Goal: Task Accomplishment & Management: Complete application form

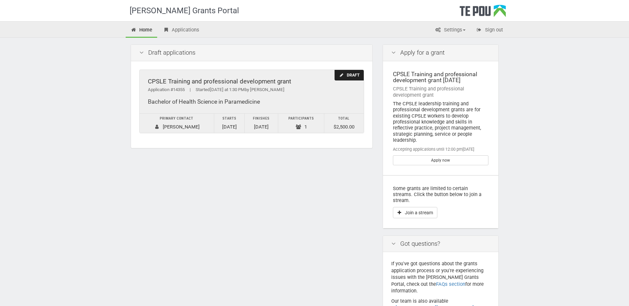
click at [266, 80] on div "CPSLE Training and professional development grant" at bounding box center [252, 81] width 208 height 7
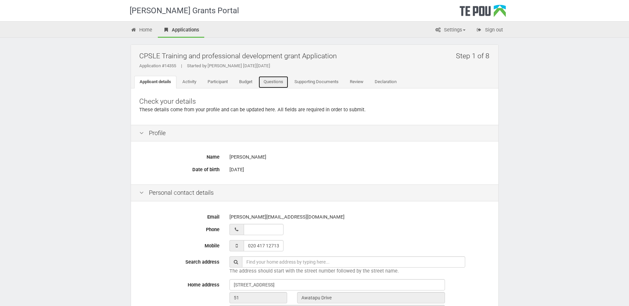
click at [281, 82] on link "Questions" at bounding box center [273, 82] width 30 height 13
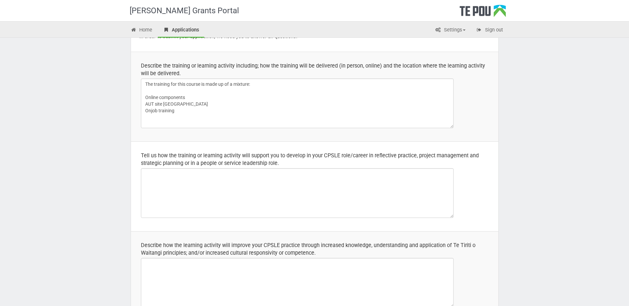
scroll to position [99, 0]
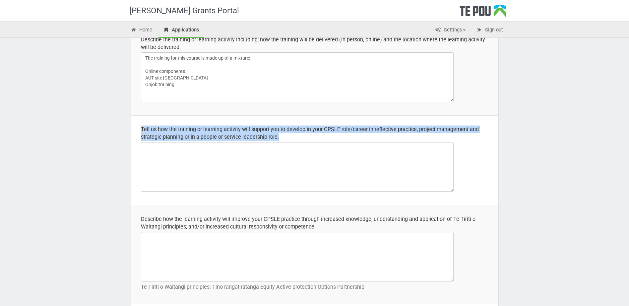
drag, startPoint x: 281, startPoint y: 136, endPoint x: 135, endPoint y: 131, distance: 146.0
click at [135, 131] on td "Tell us how the training or learning activity will support you to develop in yo…" at bounding box center [314, 160] width 367 height 90
copy div "Tell us how the training or learning activity will support you to develop in yo…"
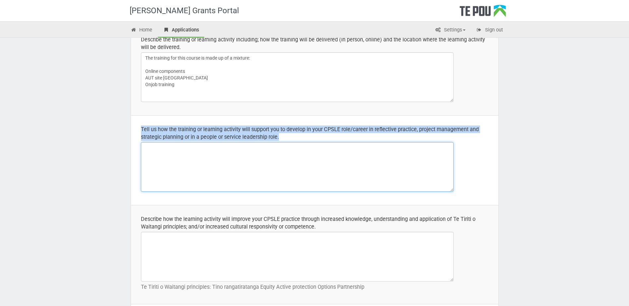
click at [242, 144] on textarea at bounding box center [297, 167] width 313 height 50
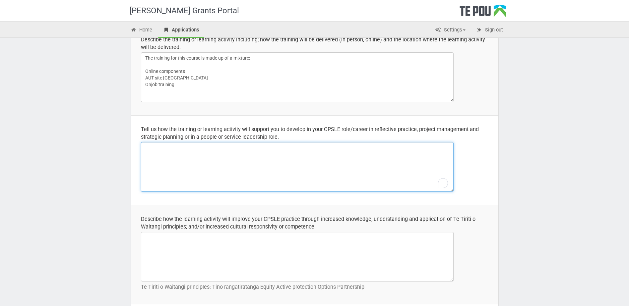
click at [161, 155] on textarea "To enrich screen reader interactions, please activate Accessibility in Grammarl…" at bounding box center [297, 167] width 313 height 50
paste textarea "This training helps me grow in my CPSLE role by building key skills in reflecti…"
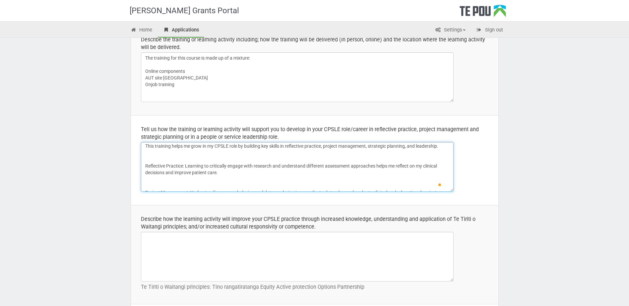
scroll to position [0, 0]
type textarea "This training helps me grow in my CPSLE role by building key skills in reflecti…"
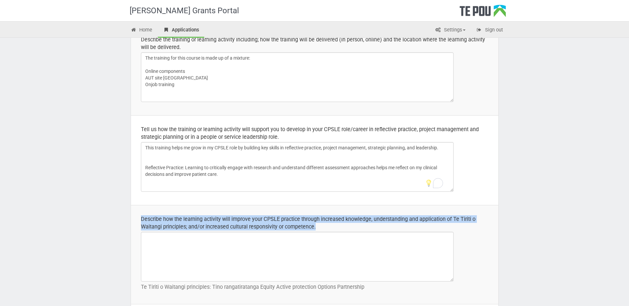
drag, startPoint x: 322, startPoint y: 228, endPoint x: 137, endPoint y: 218, distance: 185.0
click at [137, 218] on td "Describe how the learning activity will improve your CPSLE practice through inc…" at bounding box center [314, 254] width 367 height 99
drag, startPoint x: 137, startPoint y: 218, endPoint x: 146, endPoint y: 221, distance: 9.2
copy div "Describe how the learning activity will improve your CPSLE practice through inc…"
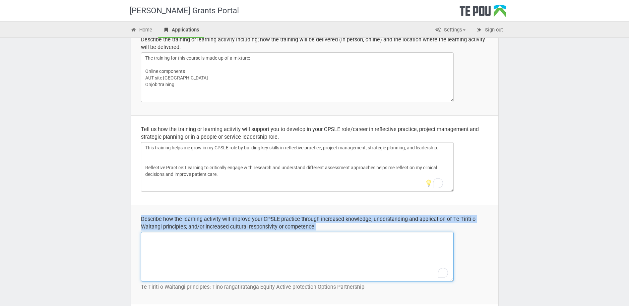
click at [166, 240] on textarea "To enrich screen reader interactions, please activate Accessibility in Grammarl…" at bounding box center [297, 257] width 313 height 50
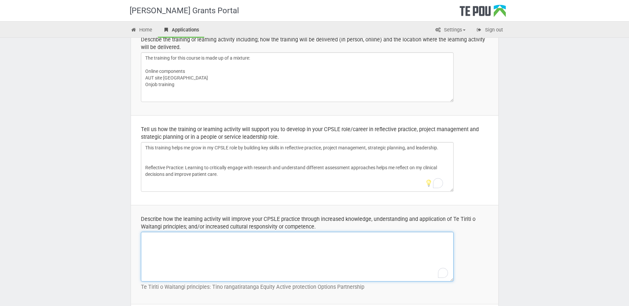
paste textarea "This learning activity strengthens my CPSLE practice by deepening my understand…"
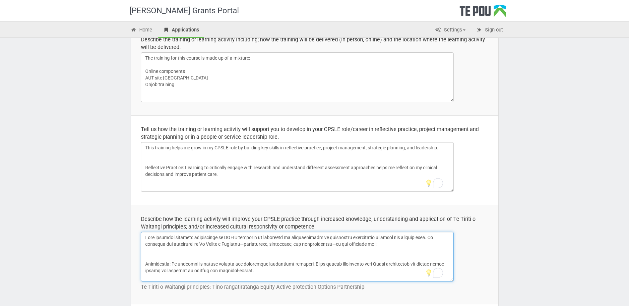
click at [240, 245] on textarea "To enrich screen reader interactions, please activate Accessibility in Grammarl…" at bounding box center [297, 257] width 313 height 50
click at [327, 247] on textarea "To enrich screen reader interactions, please activate Accessibility in Grammarl…" at bounding box center [297, 257] width 313 height 50
click at [373, 244] on textarea "To enrich screen reader interactions, please activate Accessibility in Grammarl…" at bounding box center [297, 257] width 313 height 50
drag, startPoint x: 171, startPoint y: 266, endPoint x: 147, endPoint y: 251, distance: 28.0
click at [147, 251] on textarea "To enrich screen reader interactions, please activate Accessibility in Grammarl…" at bounding box center [297, 257] width 313 height 50
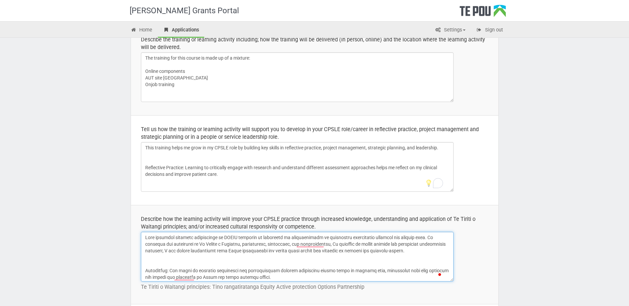
drag, startPoint x: 295, startPoint y: 244, endPoint x: 238, endPoint y: 245, distance: 57.0
click at [238, 245] on textarea "To enrich screen reader interactions, please activate Accessibility in Grammarl…" at bounding box center [297, 257] width 313 height 50
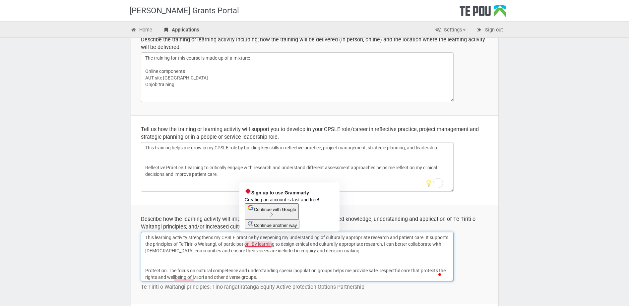
click at [258, 245] on textarea "This learning activity strengthens my CPSLE practice by deepening my understand…" at bounding box center [297, 257] width 313 height 50
click at [271, 192] on span "Sign up to use Grammarly" at bounding box center [280, 192] width 58 height 5
type textarea "This learning activity strengthens my CPSLE practice by deepening my understand…"
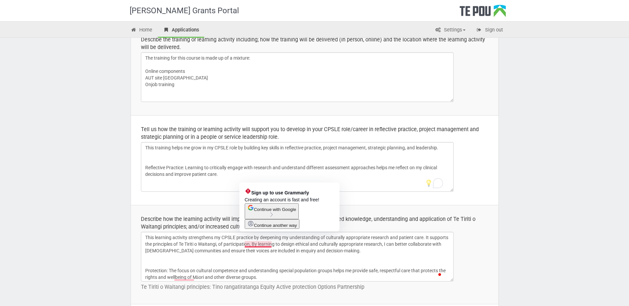
click at [267, 228] on span "Continue another way" at bounding box center [275, 225] width 43 height 5
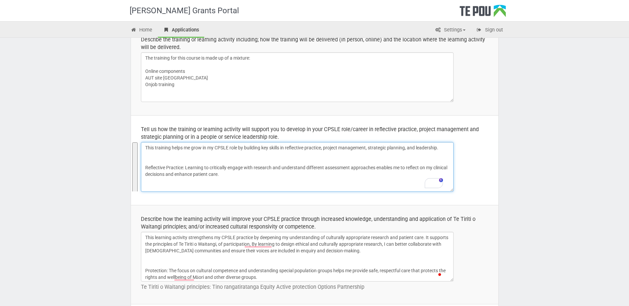
drag, startPoint x: 190, startPoint y: 187, endPoint x: 146, endPoint y: 148, distance: 59.0
click at [146, 148] on textarea "This training helps me grow in my CPSLE role by building key skills in reflecti…" at bounding box center [297, 167] width 313 height 50
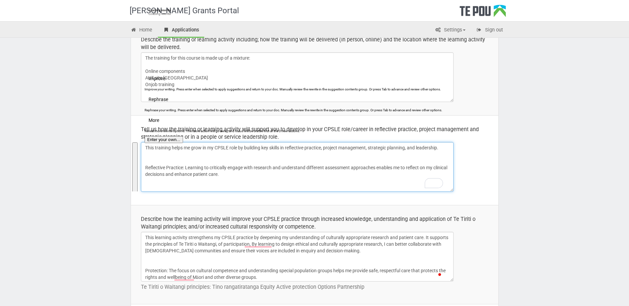
type textarea "This training helps me grow in my CPSLE role by building key skills in reflecti…"
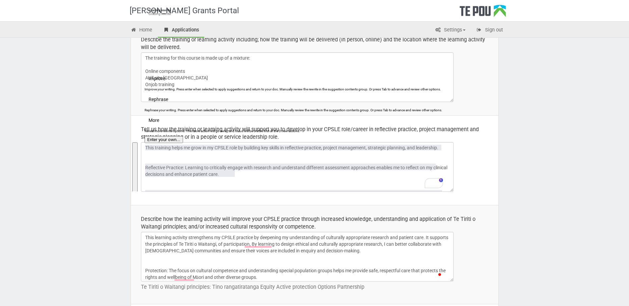
click at [168, 103] on span "Rephrase" at bounding box center [159, 99] width 20 height 7
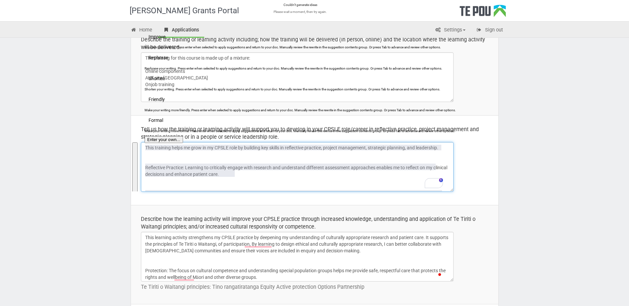
click at [305, 178] on textarea "This training helps me grow in my CPSLE role by building key skills in reflecti…" at bounding box center [297, 167] width 313 height 50
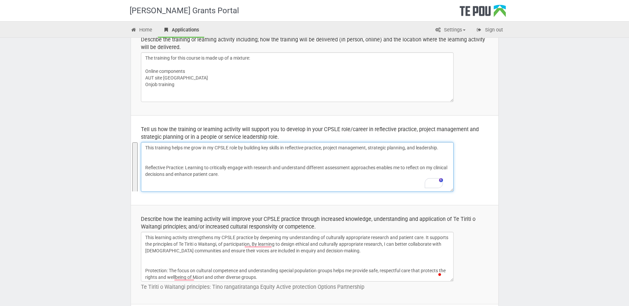
click at [307, 179] on textarea "This training helps me grow in my CPSLE role by building key skills in reflecti…" at bounding box center [297, 167] width 313 height 50
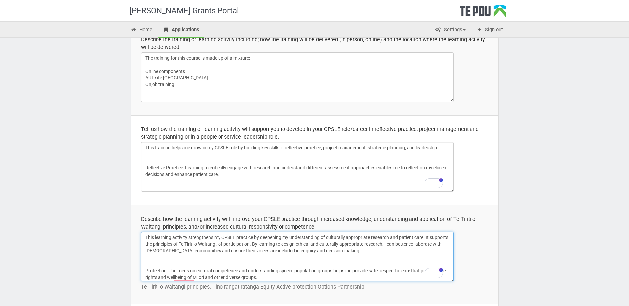
click at [144, 271] on textarea "This learning activity strengthens my CPSLE practice by deepening my understand…" at bounding box center [297, 257] width 313 height 50
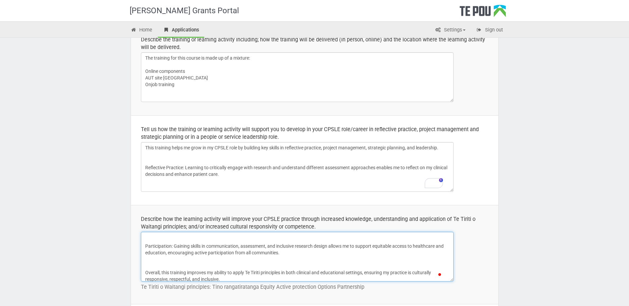
scroll to position [41, 0]
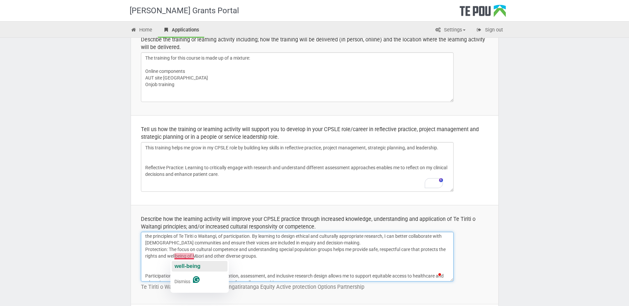
click at [185, 265] on span "well-being" at bounding box center [187, 267] width 26 height 6
click at [143, 276] on textarea "This learning activity strengthens my CPSLE practice by deepening my understand…" at bounding box center [297, 257] width 313 height 50
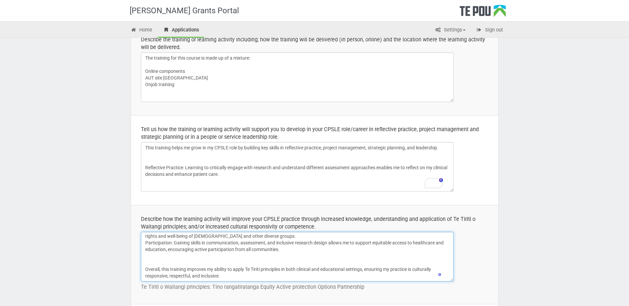
click at [161, 270] on textarea "This learning activity strengthens my CPSLE practice by deepening my understand…" at bounding box center [297, 257] width 313 height 50
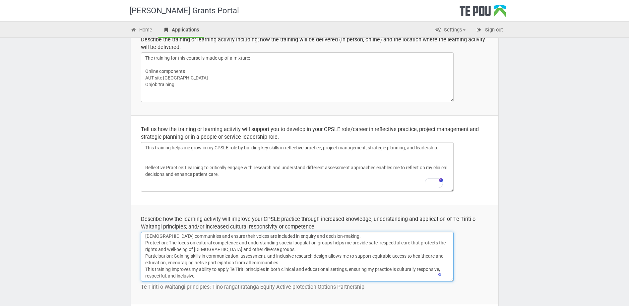
click at [323, 268] on textarea "This learning activity strengthens my CPSLE practice by deepening my understand…" at bounding box center [297, 257] width 313 height 50
type textarea "This learning activity strengthens my CPSLE practice by deepening my understand…"
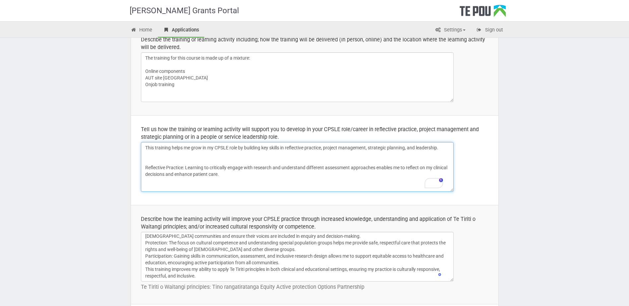
click at [144, 166] on textarea "This training helps me grow in my CPSLE role by building key skills in reflecti…" at bounding box center [297, 167] width 313 height 50
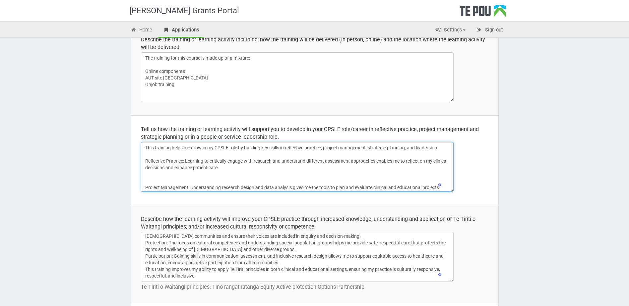
click at [144, 188] on textarea "This training helps me grow in my CPSLE role by building key skills in reflecti…" at bounding box center [297, 167] width 313 height 50
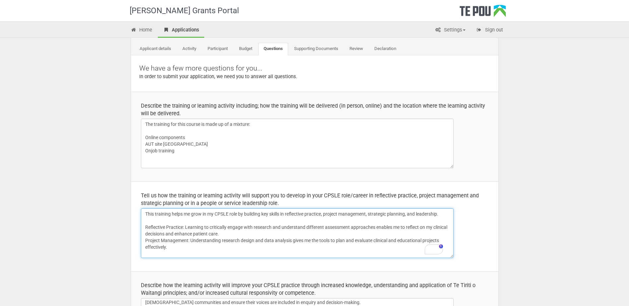
click at [144, 227] on textarea "This training helps me grow in my CPSLE role by building key skills in reflecti…" at bounding box center [297, 234] width 313 height 50
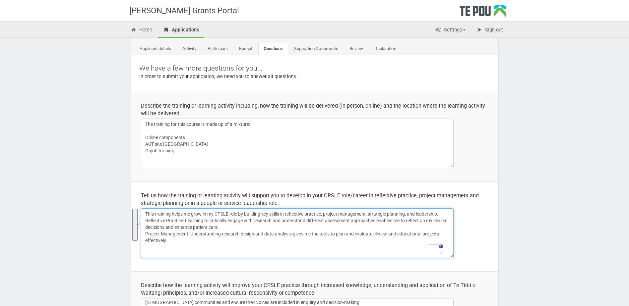
drag, startPoint x: 311, startPoint y: 246, endPoint x: 135, endPoint y: 214, distance: 178.7
click at [135, 214] on td "Tell us how the training or learning activity will support you to develop in yo…" at bounding box center [314, 227] width 367 height 90
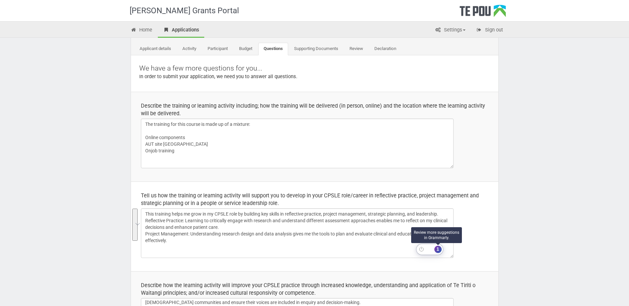
click at [439, 247] on div "1" at bounding box center [437, 249] width 7 height 7
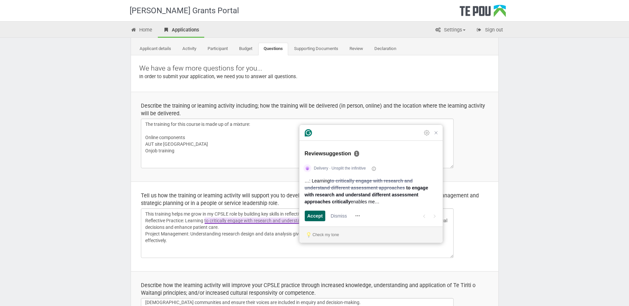
click at [312, 215] on span "Accept" at bounding box center [315, 216] width 16 height 7
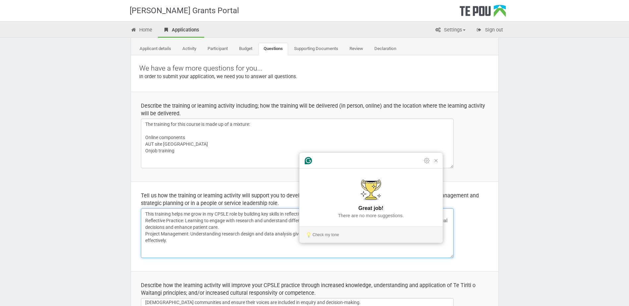
type textarea "This training helps me grow in my CPSLE role by building key skills in reflecti…"
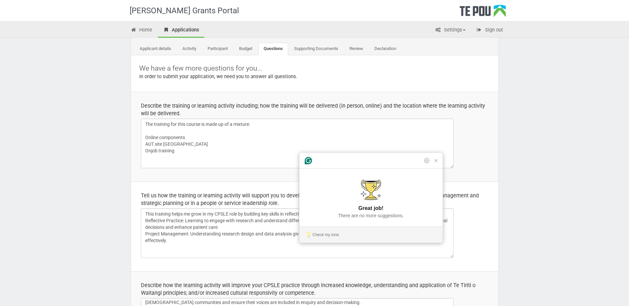
click at [490, 234] on td "Tell us how the training or learning activity will support you to develop in yo…" at bounding box center [314, 227] width 367 height 90
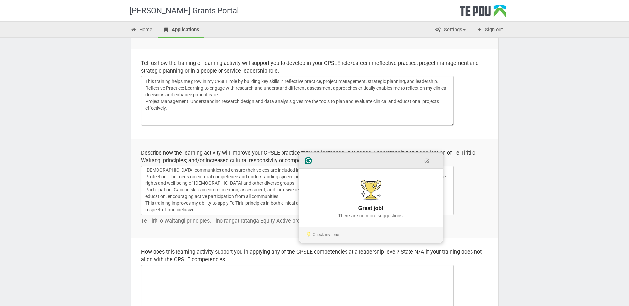
click at [436, 163] on icon "Close Grammarly Assistant" at bounding box center [435, 160] width 5 height 5
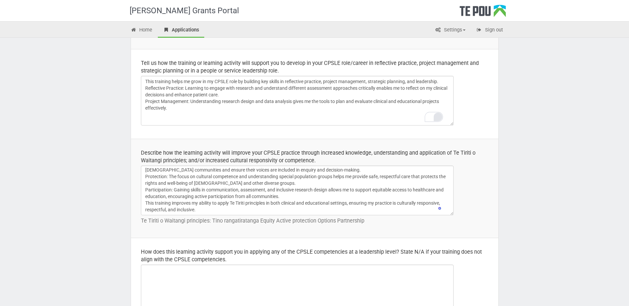
click at [437, 114] on div "Open Grammarly." at bounding box center [437, 116] width 7 height 7
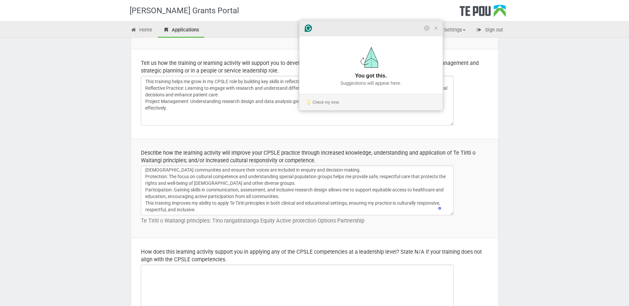
click at [438, 31] on icon "Close Grammarly Assistant" at bounding box center [435, 28] width 5 height 5
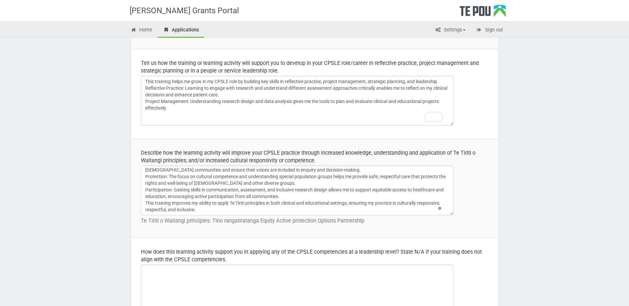
click at [440, 208] on div at bounding box center [440, 208] width 6 height 7
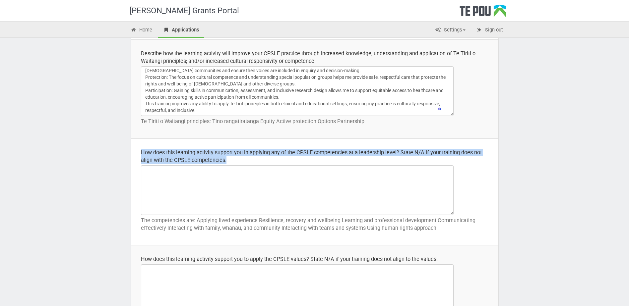
drag, startPoint x: 231, startPoint y: 160, endPoint x: 140, endPoint y: 155, distance: 91.7
click at [140, 155] on td "How does this learning activity support you in applying any of the CPSLE compet…" at bounding box center [314, 192] width 367 height 107
copy div "How does this learning activity support you in applying any of the CPSLE compet…"
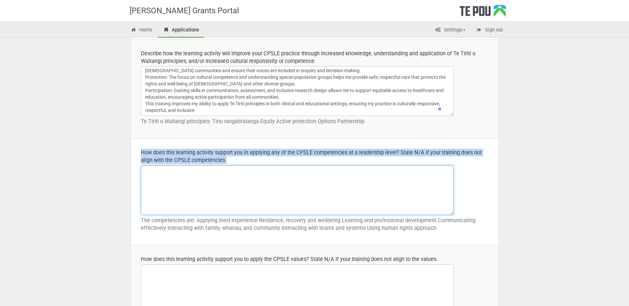
click at [158, 177] on textarea at bounding box center [297, 190] width 313 height 50
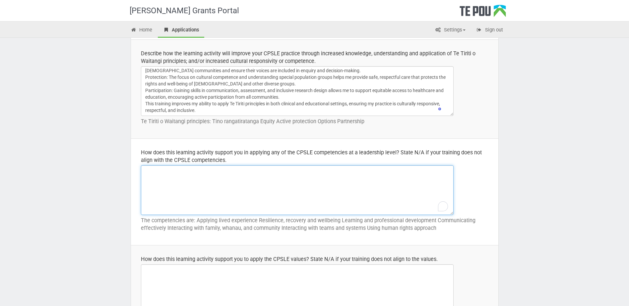
paste textarea "This learning activity supports the application of CPSLE competencies at a lead…"
type textarea "This learning activity supports the application of CPSLE competencies at a lead…"
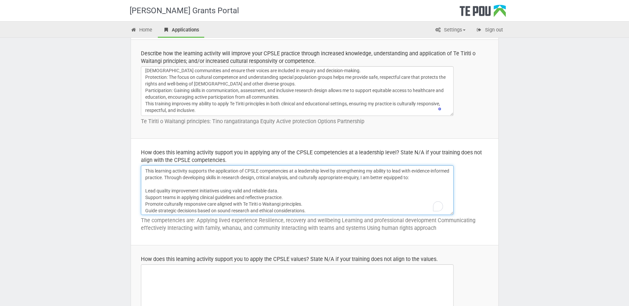
scroll to position [19, 0]
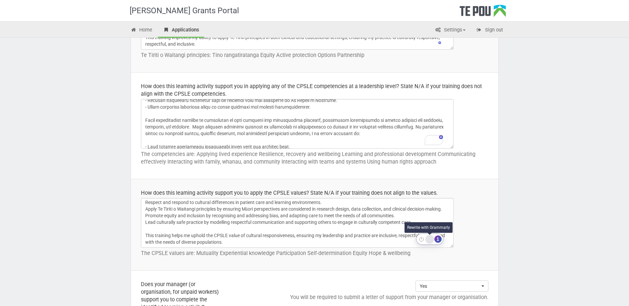
click at [431, 239] on div "Rewrite with Grammarly" at bounding box center [429, 240] width 7 height 8
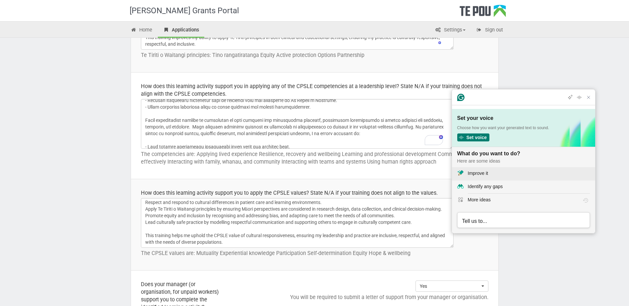
click at [483, 177] on div "Improve it" at bounding box center [478, 173] width 20 height 7
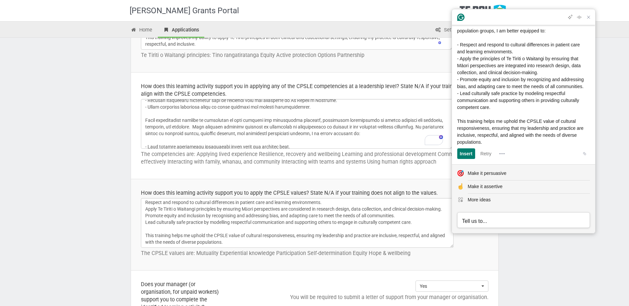
scroll to position [64, 0]
click at [464, 151] on div "Insert" at bounding box center [466, 154] width 13 height 11
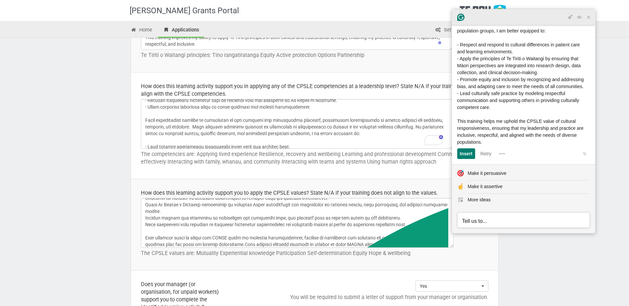
click at [590, 17] on icon "Close Grammarly Assistant" at bounding box center [588, 17] width 5 height 5
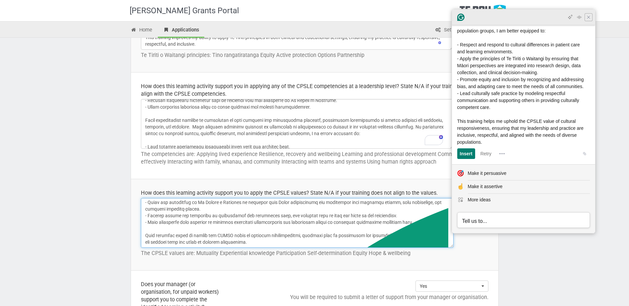
scroll to position [101, 0]
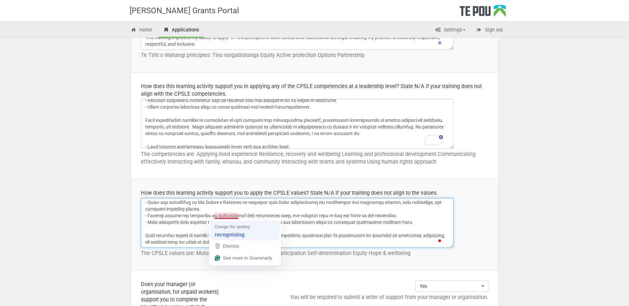
type textarea "This learning activity strengthens my ability to apply CPSLE values by deepenin…"
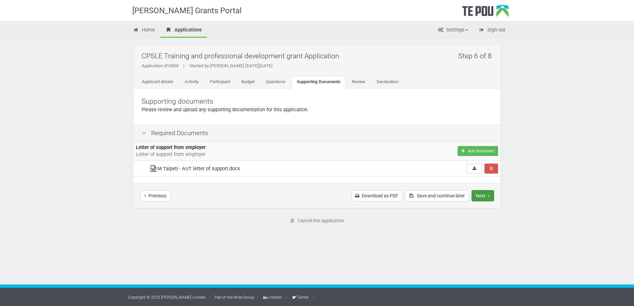
click at [483, 194] on button "Next" at bounding box center [482, 195] width 23 height 11
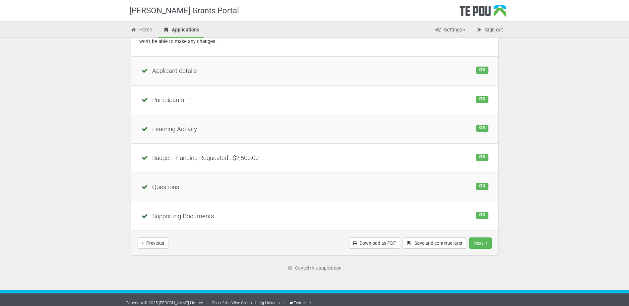
scroll to position [81, 0]
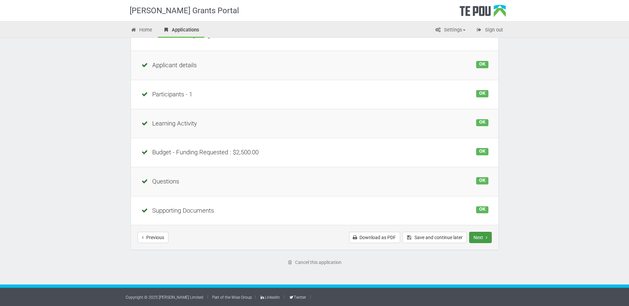
click at [478, 237] on button "Next" at bounding box center [480, 237] width 23 height 11
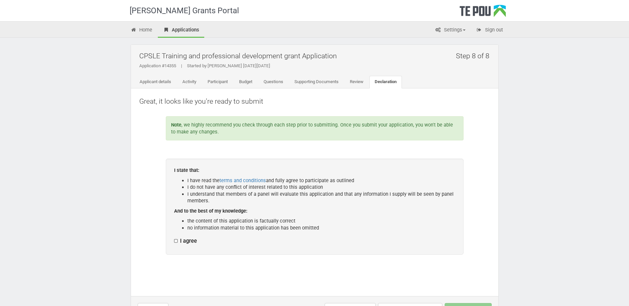
click at [177, 242] on label "I agree" at bounding box center [185, 241] width 23 height 7
click at [174, 238] on input "I agree" at bounding box center [174, 238] width 0 height 0
checkbox input "true"
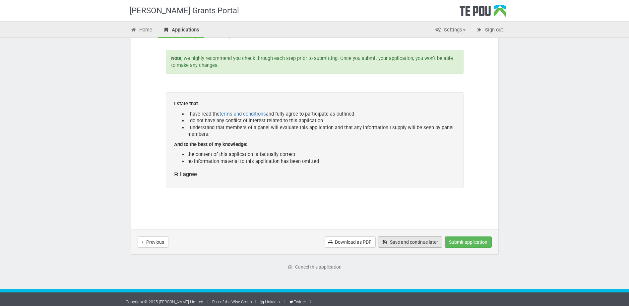
scroll to position [71, 0]
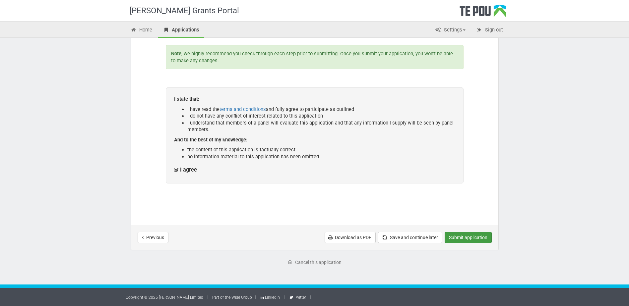
click at [453, 236] on button "Submit application" at bounding box center [468, 237] width 47 height 11
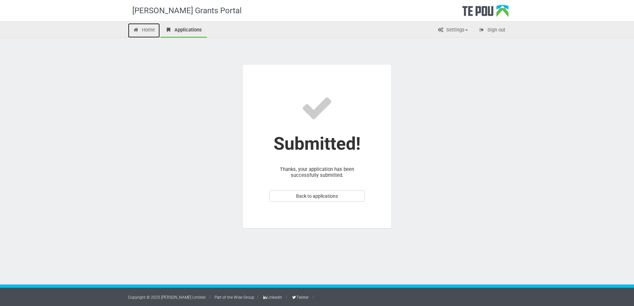
click at [147, 33] on link "Home" at bounding box center [144, 30] width 32 height 15
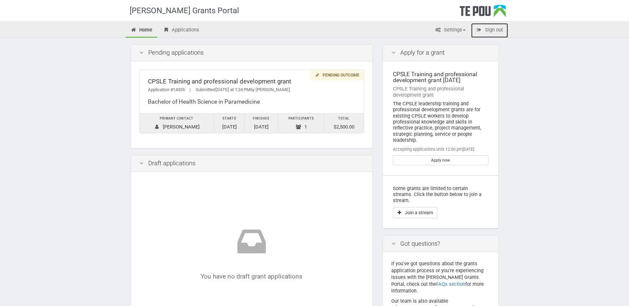
click at [497, 32] on link "Sign out" at bounding box center [489, 30] width 37 height 15
